Goal: Transaction & Acquisition: Purchase product/service

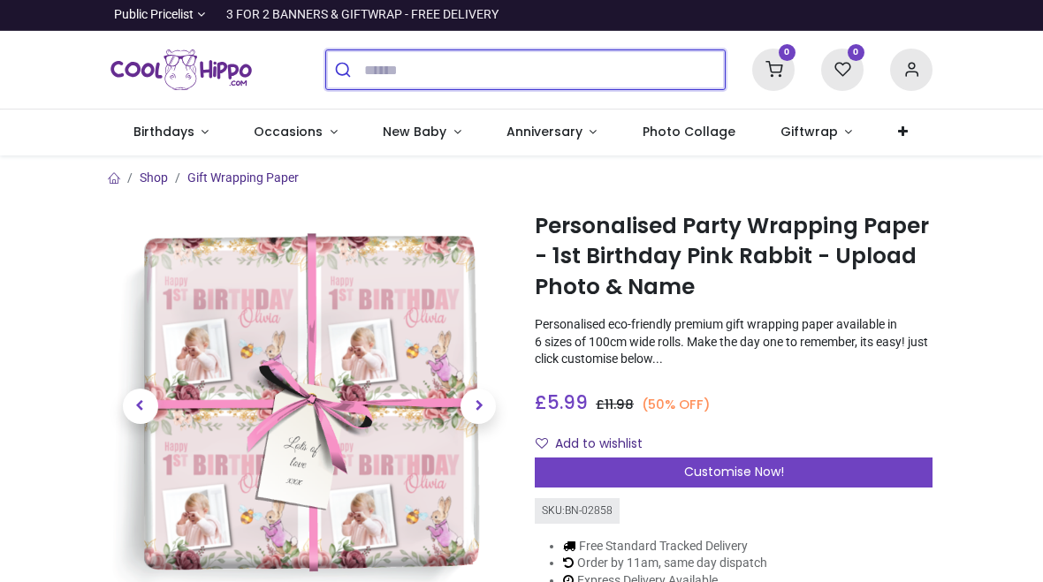
click at [513, 71] on input "search" at bounding box center [544, 69] width 361 height 39
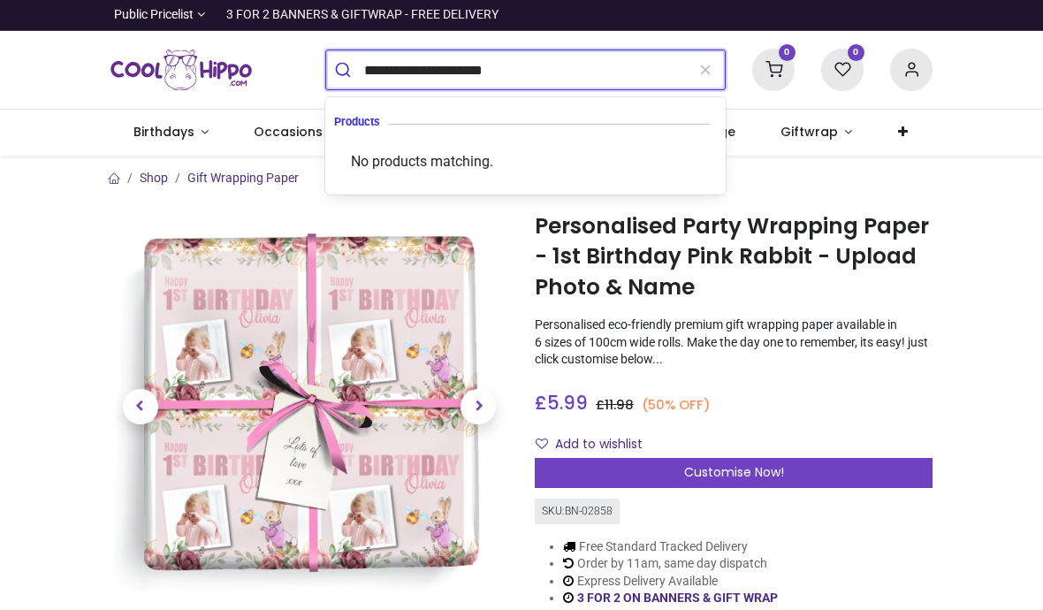
click at [421, 65] on input "**********" at bounding box center [524, 69] width 321 height 39
type input "**********"
click at [345, 70] on button "submit" at bounding box center [345, 69] width 38 height 39
